Goal: Check status: Check status

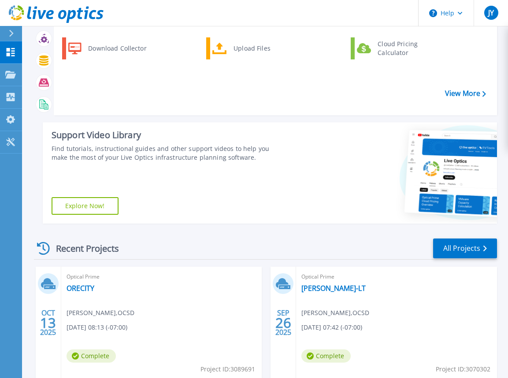
scroll to position [122, 0]
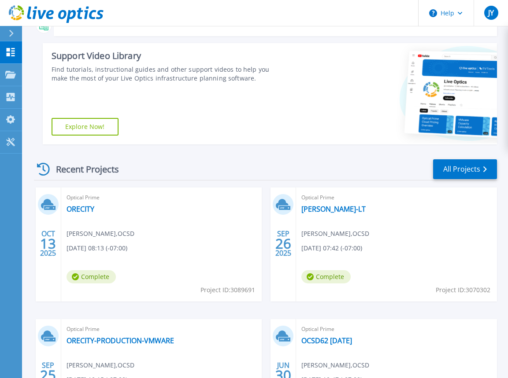
click at [164, 246] on div "Optical Prime ORECITY joe Young , OCSD 10/13/2025, 08:13 (-07:00) Complete Proj…" at bounding box center [161, 245] width 201 height 114
click at [93, 226] on div "Optical Prime ORECITY joe Young , OCSD 10/13/2025, 08:13 (-07:00) Complete Proj…" at bounding box center [161, 245] width 201 height 114
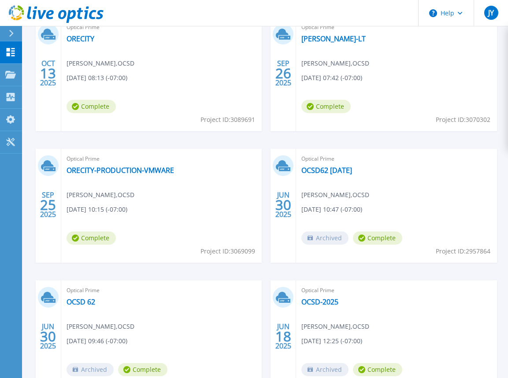
scroll to position [137, 0]
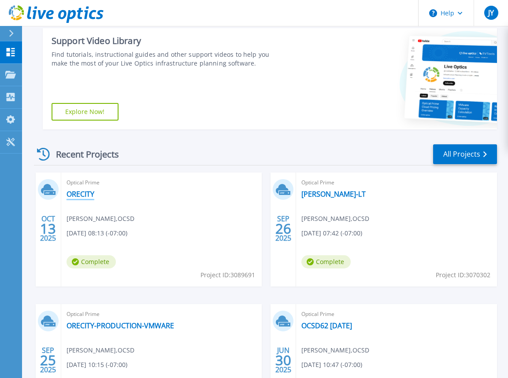
click at [84, 196] on link "ORECITY" at bounding box center [81, 194] width 28 height 9
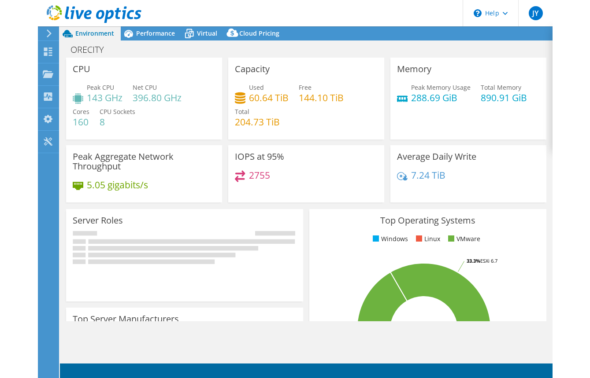
scroll to position [246, 0]
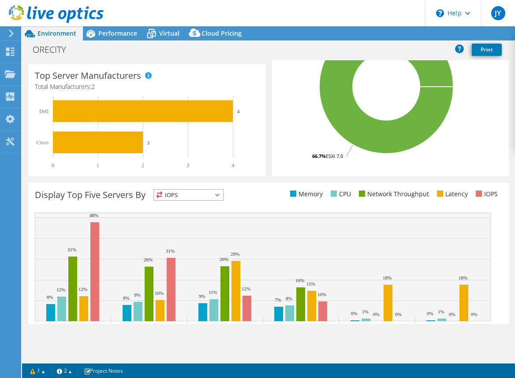
select select "USD"
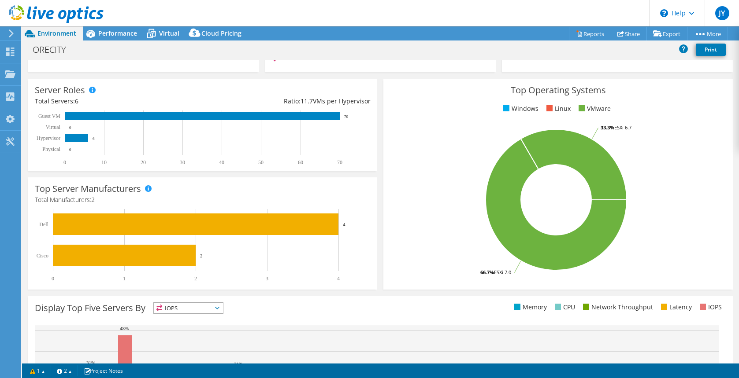
scroll to position [0, 0]
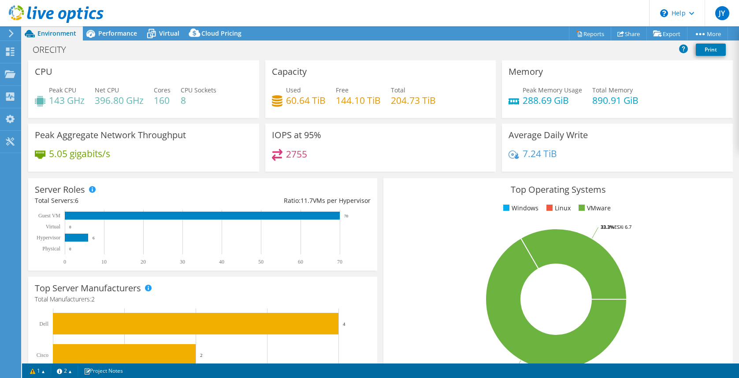
click at [464, 26] on div "Project Actions Project Actions Reports Share Export vSAN ReadyNode Sizer" at bounding box center [380, 33] width 717 height 14
click at [514, 229] on rect at bounding box center [556, 299] width 332 height 154
